Goal: Transaction & Acquisition: Purchase product/service

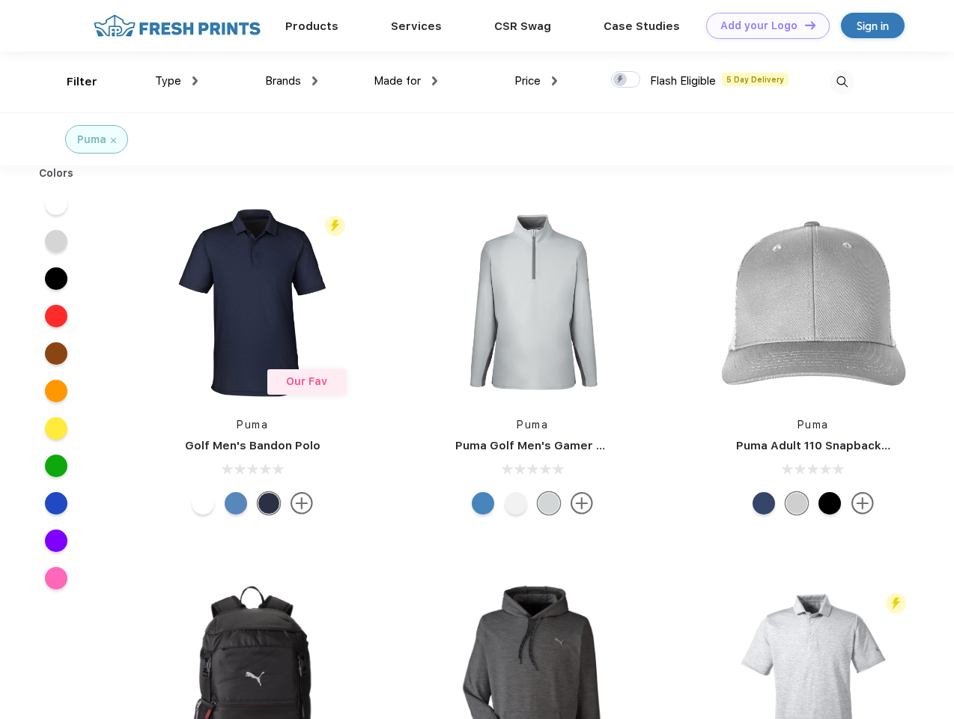
click at [763, 25] on link "Add your Logo Design Tool" at bounding box center [768, 26] width 124 height 26
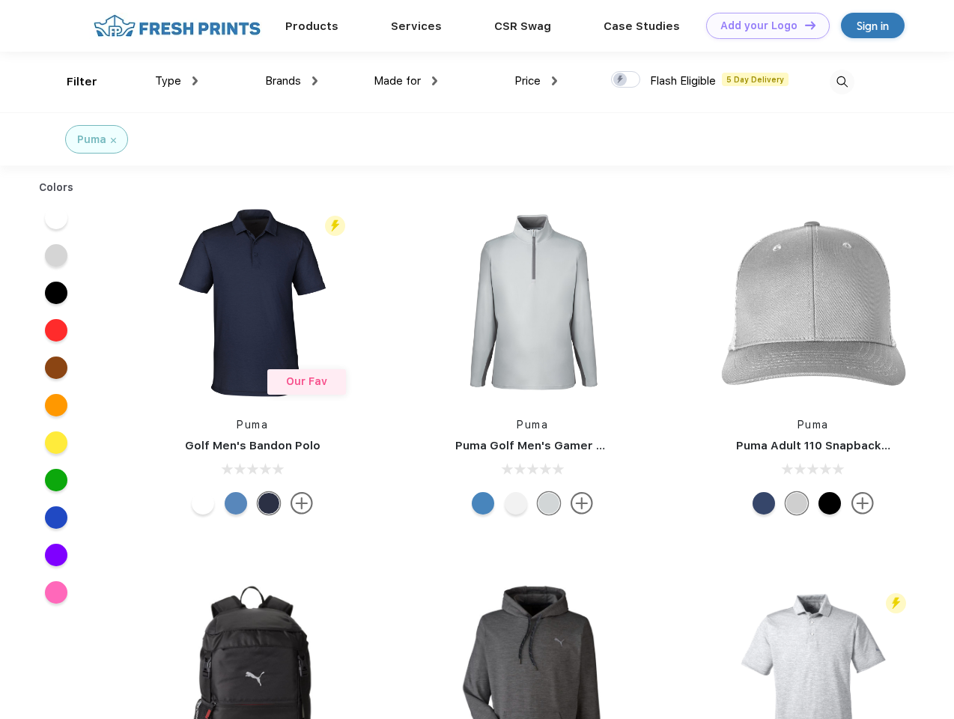
click at [0, 0] on div "Design Tool" at bounding box center [0, 0] width 0 height 0
click at [804, 25] on link "Add your Logo Design Tool" at bounding box center [768, 26] width 124 height 26
click at [72, 82] on div "Filter" at bounding box center [82, 81] width 31 height 17
click at [177, 81] on span "Type" at bounding box center [168, 80] width 26 height 13
click at [291, 81] on span "Brands" at bounding box center [283, 80] width 36 height 13
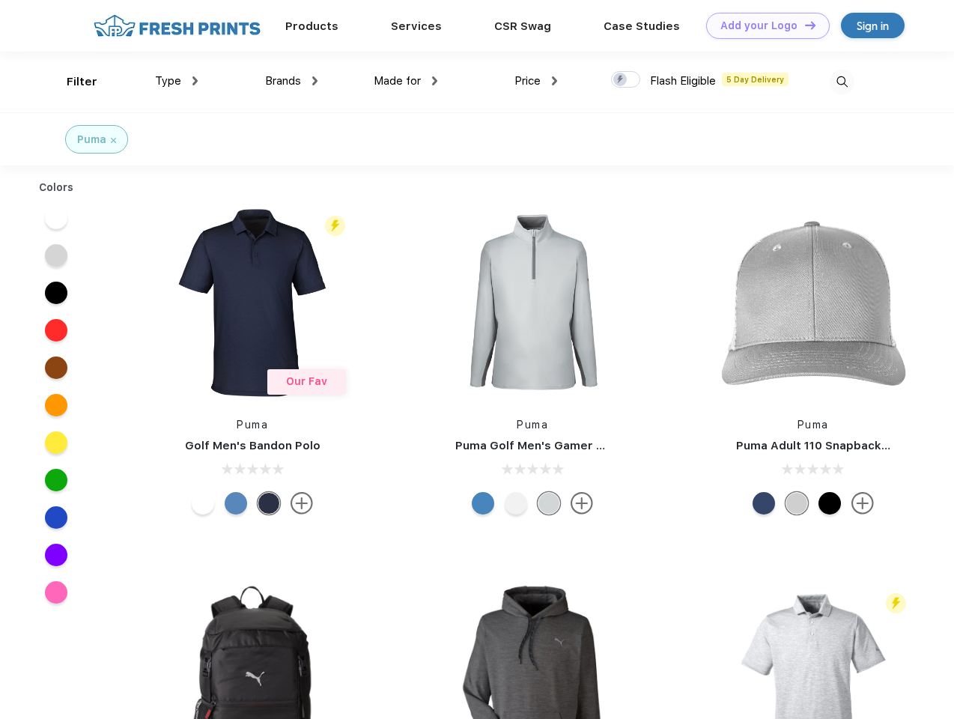
click at [406, 81] on span "Made for" at bounding box center [397, 80] width 47 height 13
click at [536, 81] on span "Price" at bounding box center [528, 80] width 26 height 13
click at [626, 80] on div at bounding box center [625, 79] width 29 height 16
click at [621, 80] on input "checkbox" at bounding box center [616, 75] width 10 height 10
click at [842, 82] on img at bounding box center [842, 82] width 25 height 25
